Goal: Find specific page/section

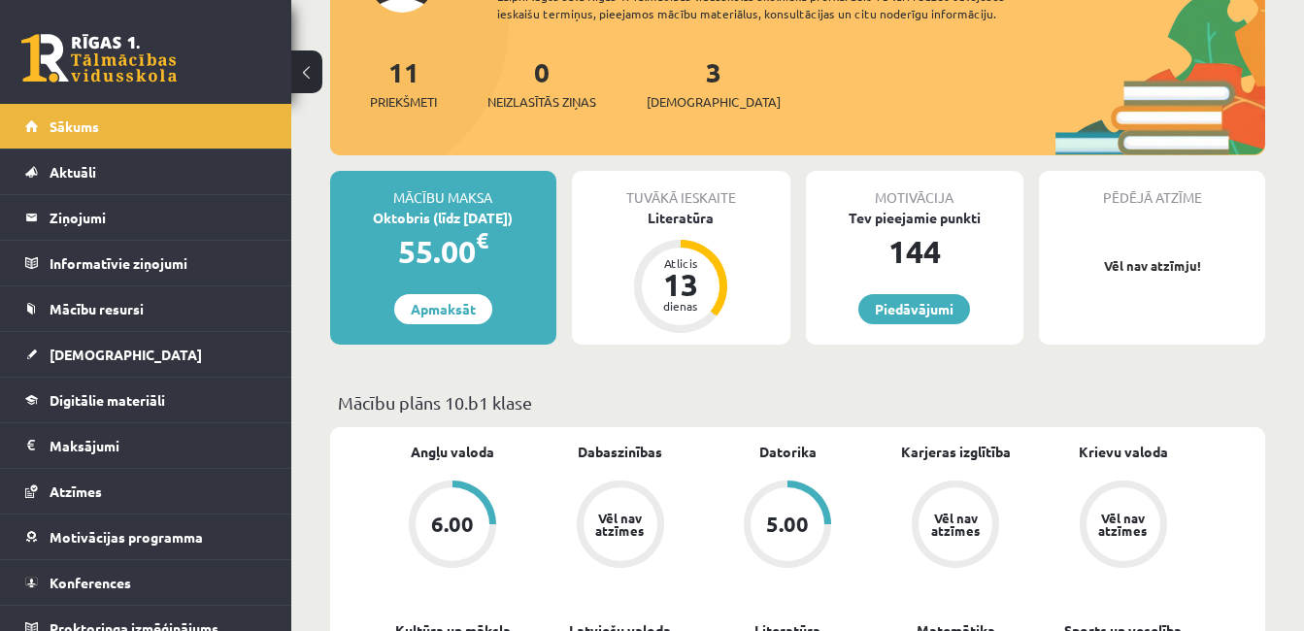
scroll to position [145, 0]
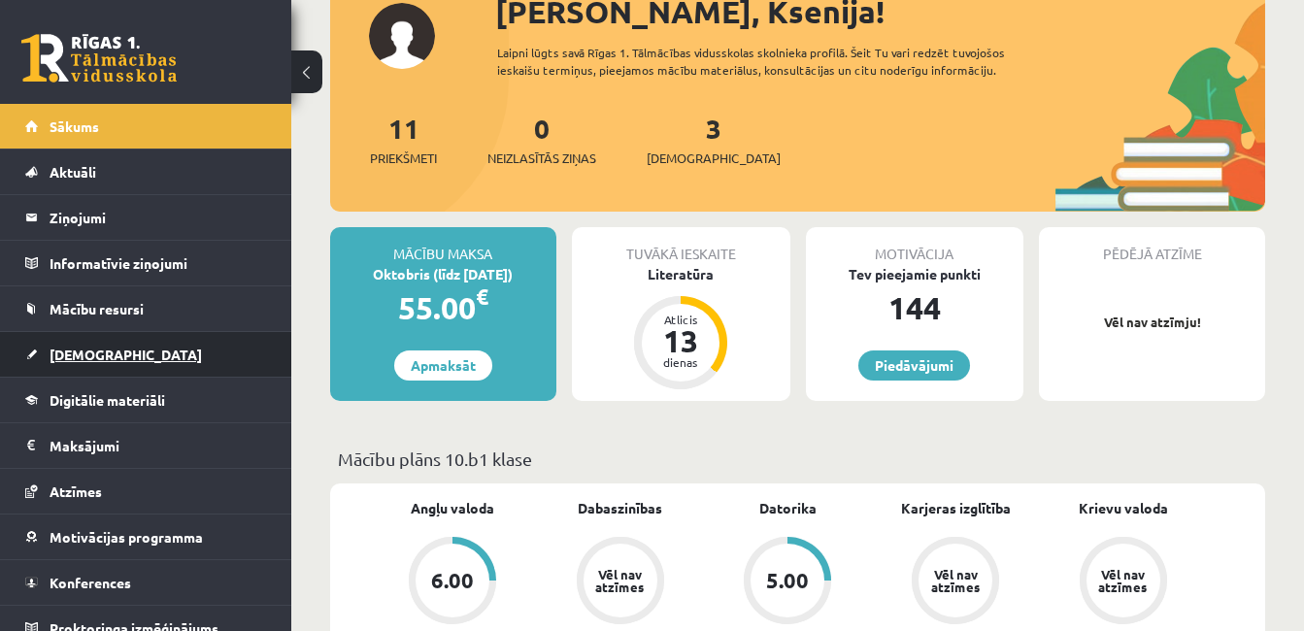
click at [79, 357] on span "[DEMOGRAPHIC_DATA]" at bounding box center [126, 354] width 152 height 17
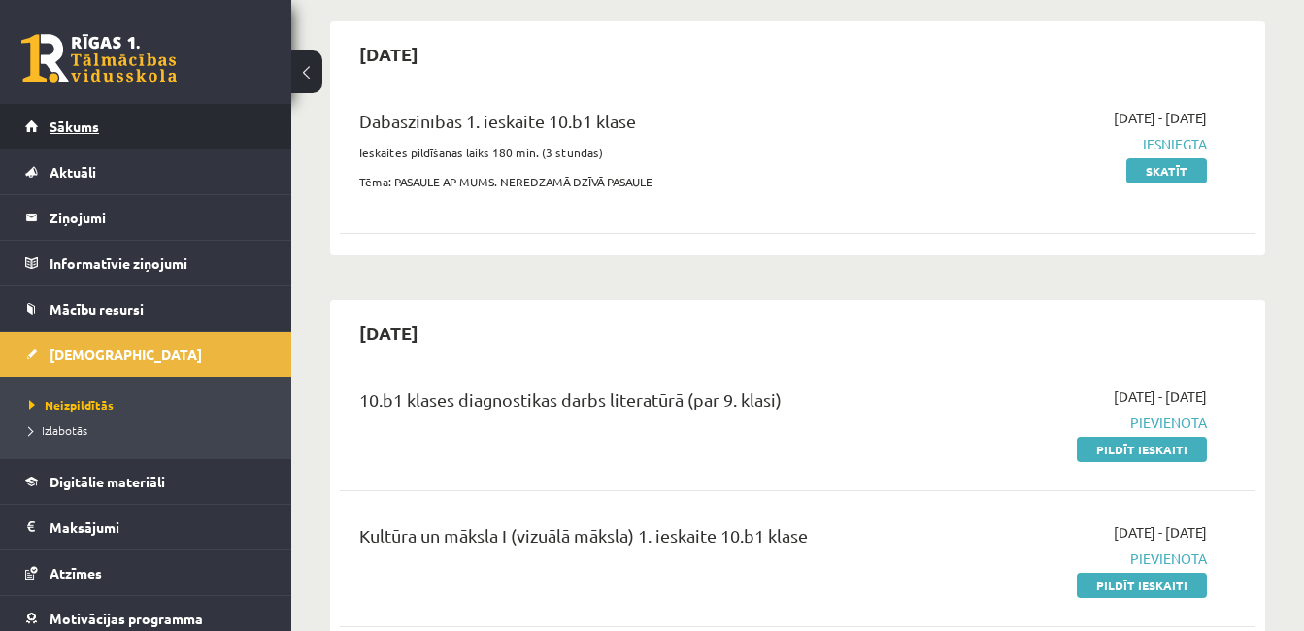
click at [108, 138] on link "Sākums" at bounding box center [146, 126] width 242 height 45
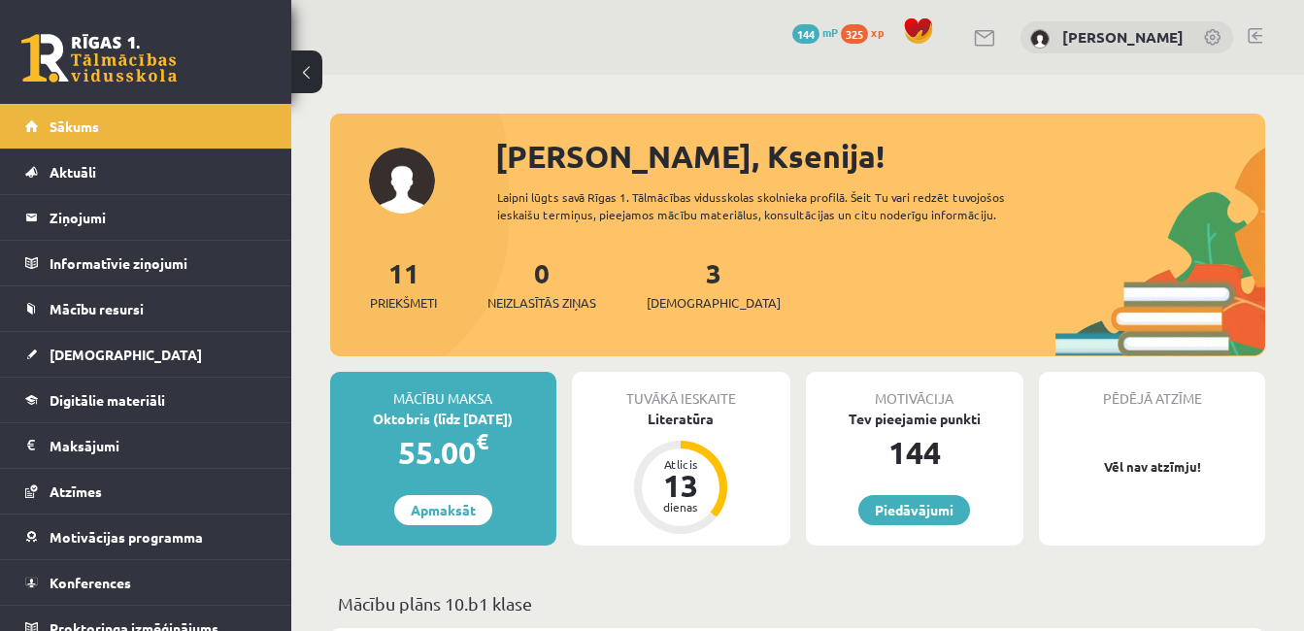
click at [674, 281] on div "3 Ieskaites" at bounding box center [714, 282] width 134 height 60
click at [682, 277] on link "3 Ieskaites" at bounding box center [714, 283] width 134 height 57
